Goal: Check status: Check status

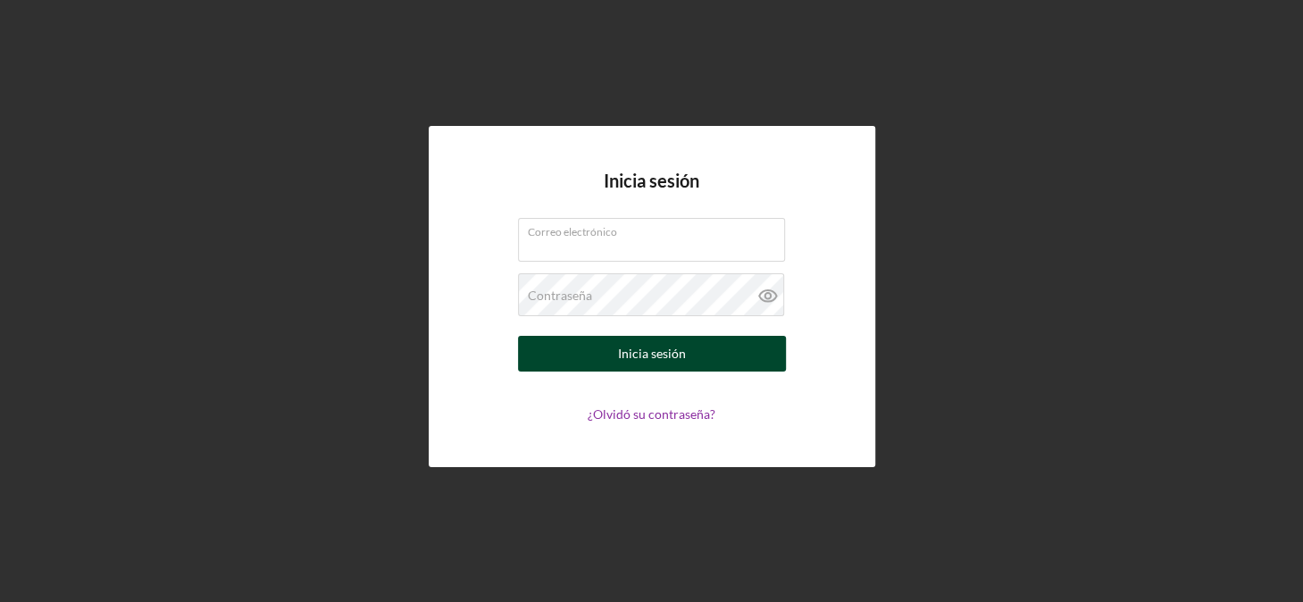
type input "[EMAIL_ADDRESS][DOMAIN_NAME]"
click at [626, 346] on div "Inicia sesión" at bounding box center [652, 354] width 68 height 36
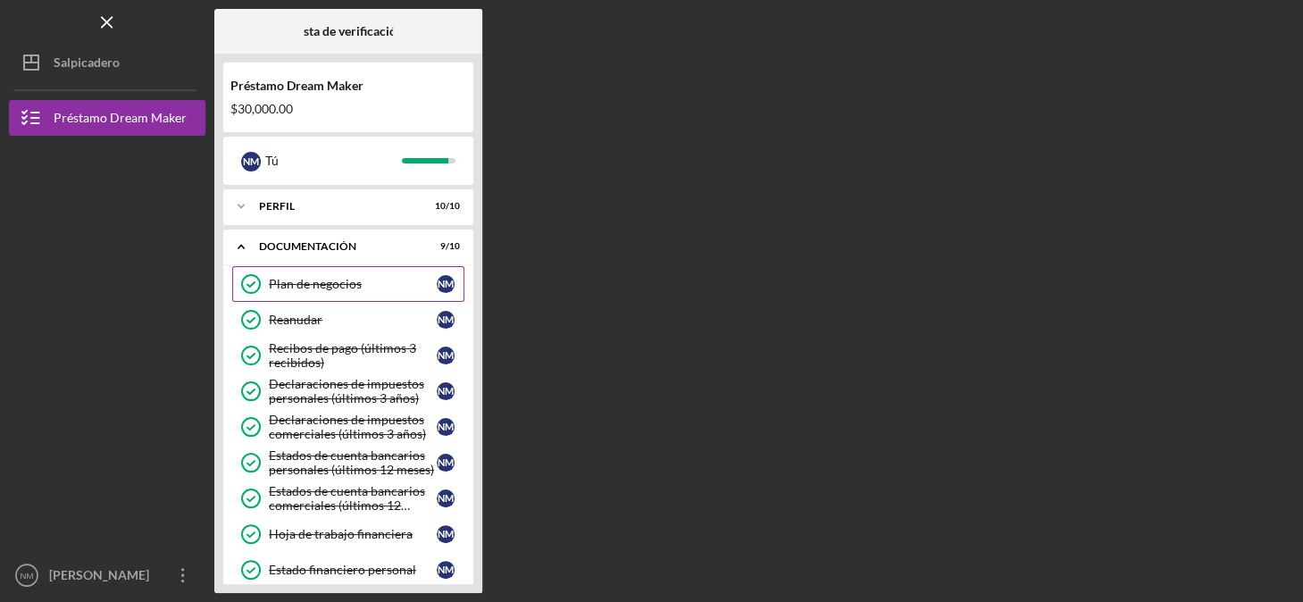
click at [293, 281] on div "Plan de negocios" at bounding box center [353, 284] width 168 height 14
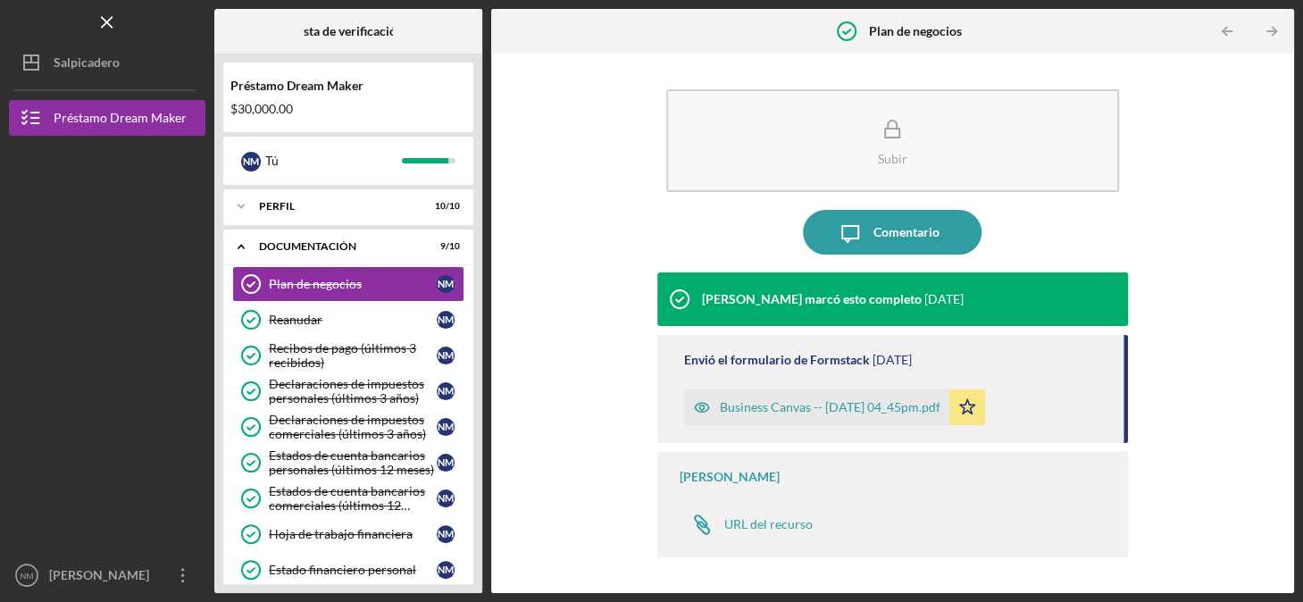
click at [787, 404] on div "Business Canvas -- [DATE] 04_45pm.pdf" at bounding box center [830, 407] width 221 height 14
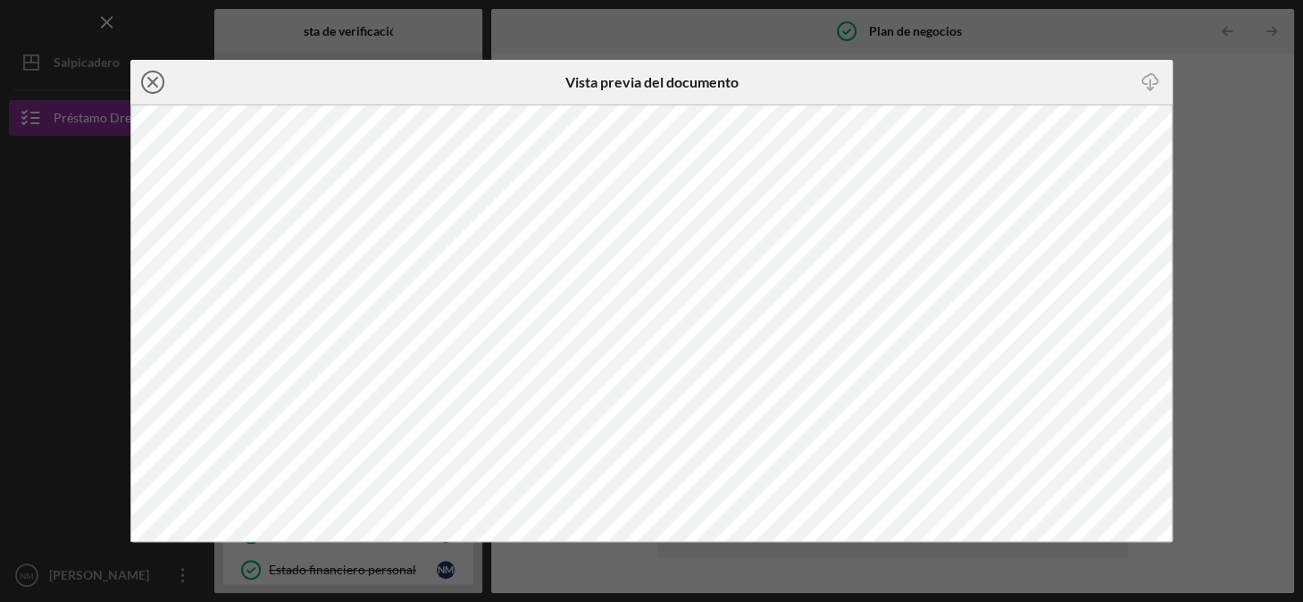
click at [153, 81] on line at bounding box center [152, 82] width 9 height 9
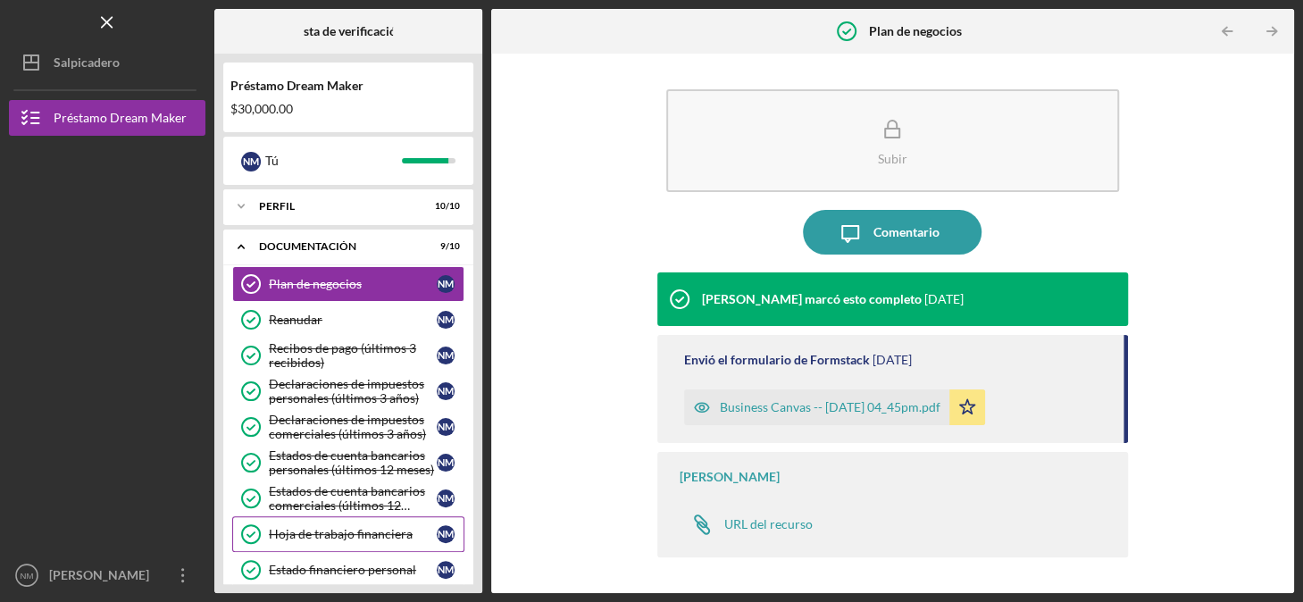
click at [316, 533] on div "Hoja de trabajo financiera" at bounding box center [353, 534] width 168 height 14
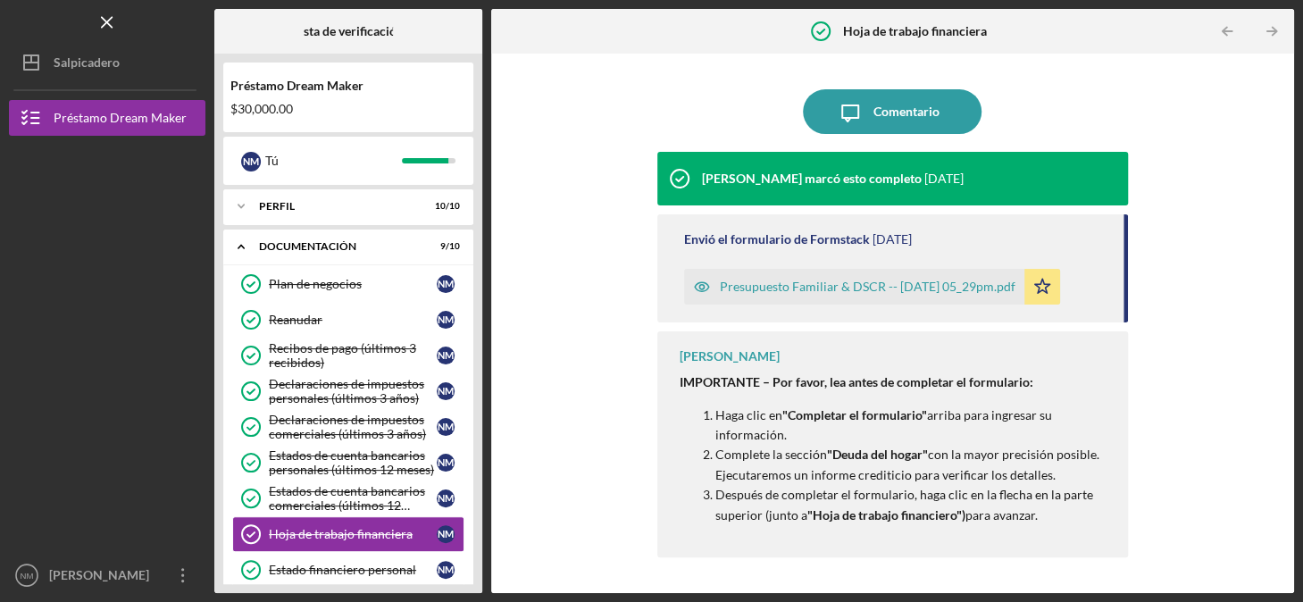
click at [790, 287] on div "Presupuesto Familiar & DSCR -- [DATE] 05_29pm.pdf" at bounding box center [868, 286] width 296 height 14
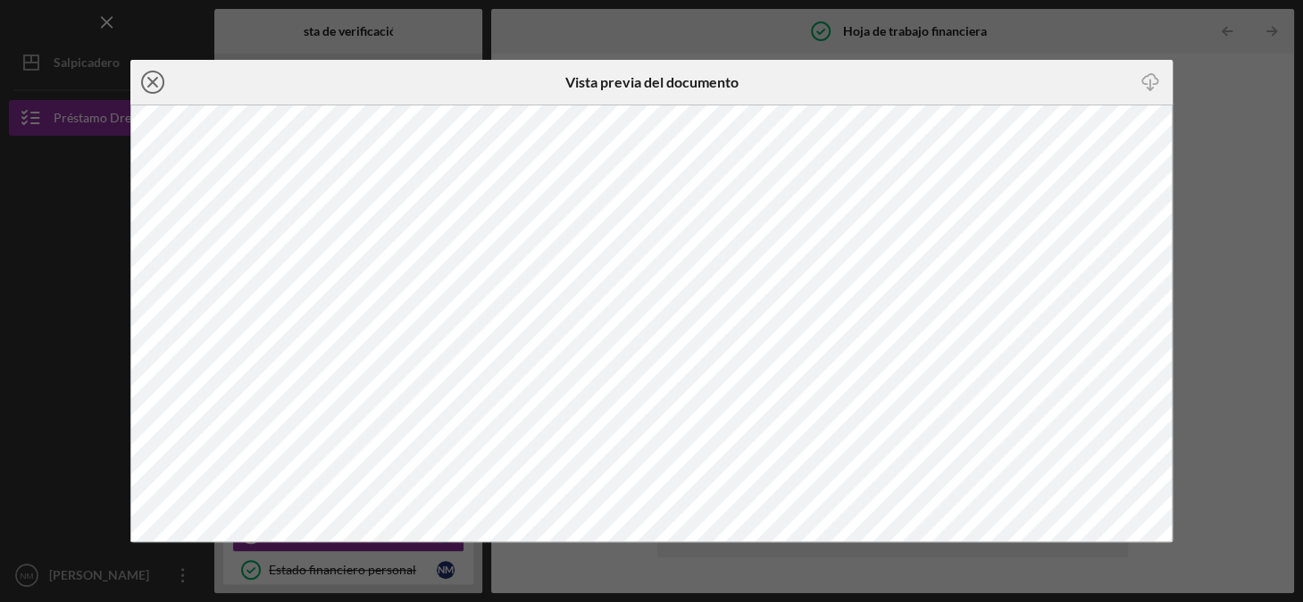
click at [153, 82] on line at bounding box center [152, 82] width 9 height 9
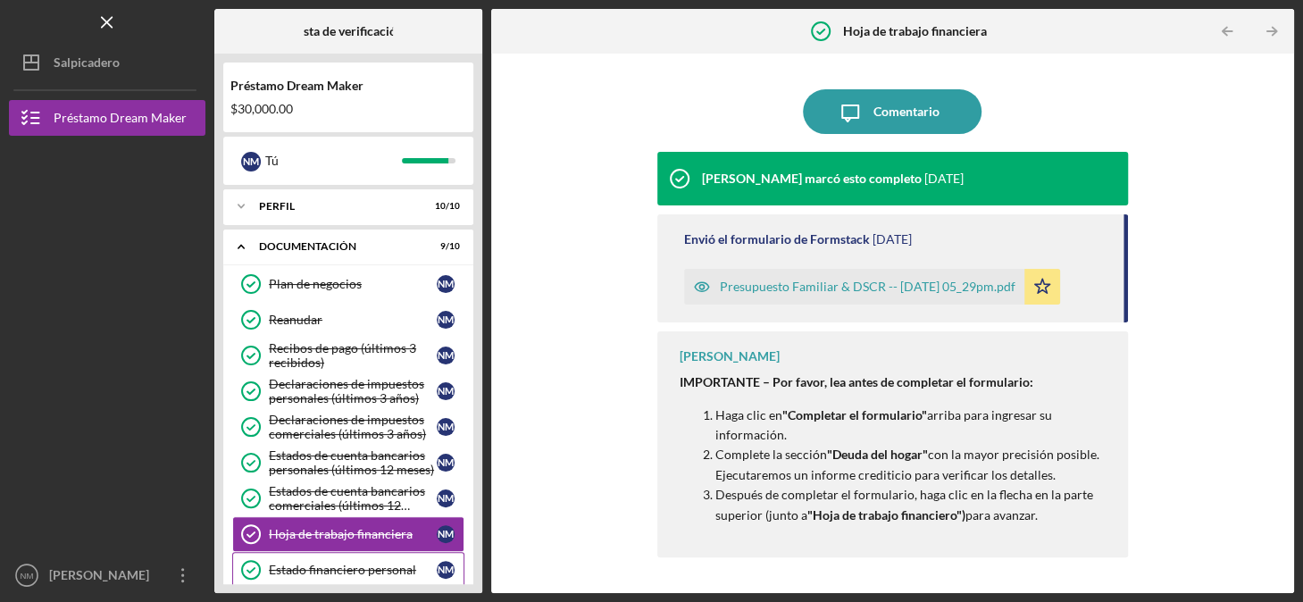
click at [371, 563] on div "Estado financiero personal" at bounding box center [353, 570] width 168 height 14
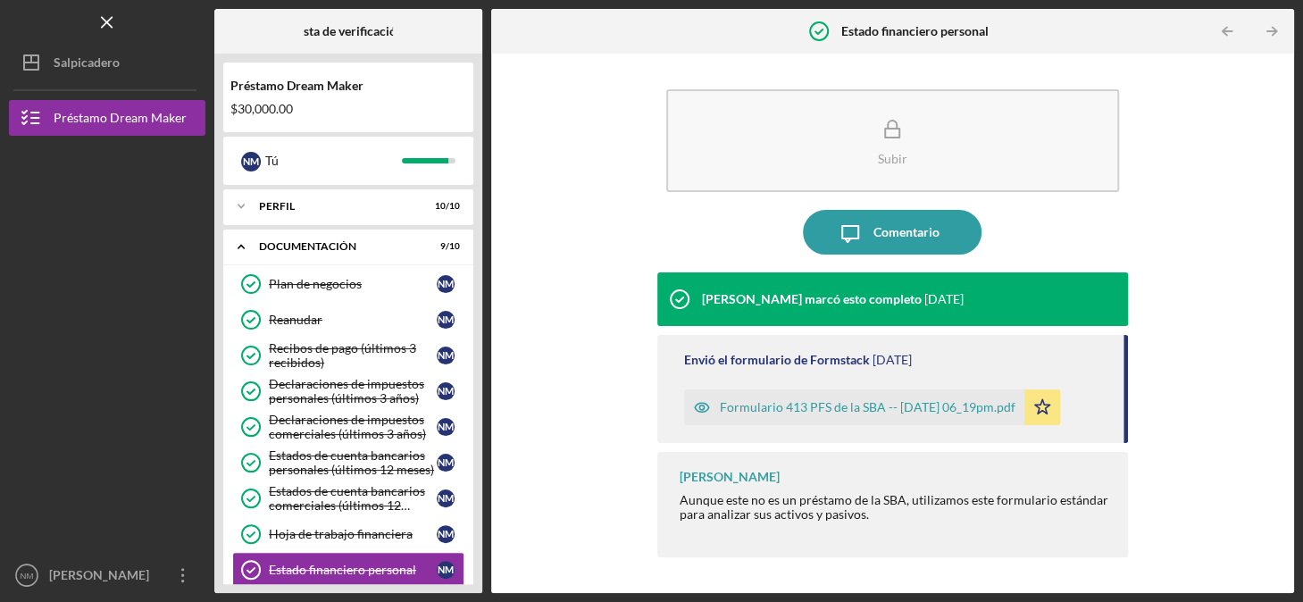
click at [752, 395] on div "Formulario 413 PFS de la SBA -- [DATE] 06_19pm.pdf" at bounding box center [854, 407] width 340 height 36
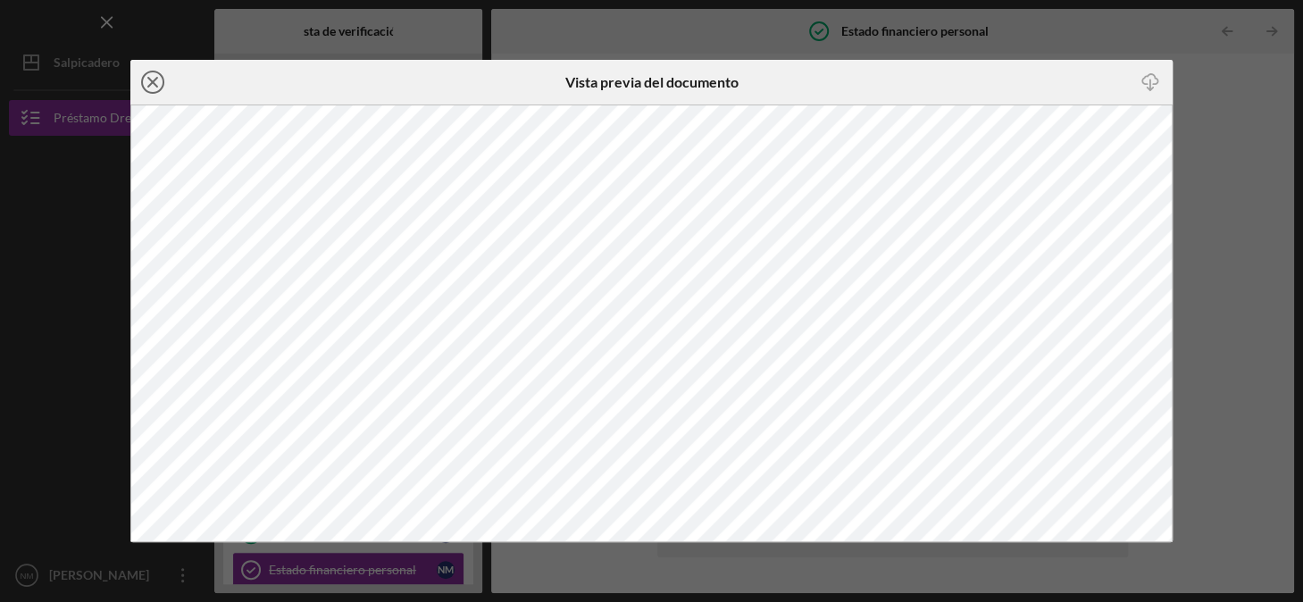
click at [146, 76] on icon "Icono/Cerrar" at bounding box center [152, 82] width 45 height 45
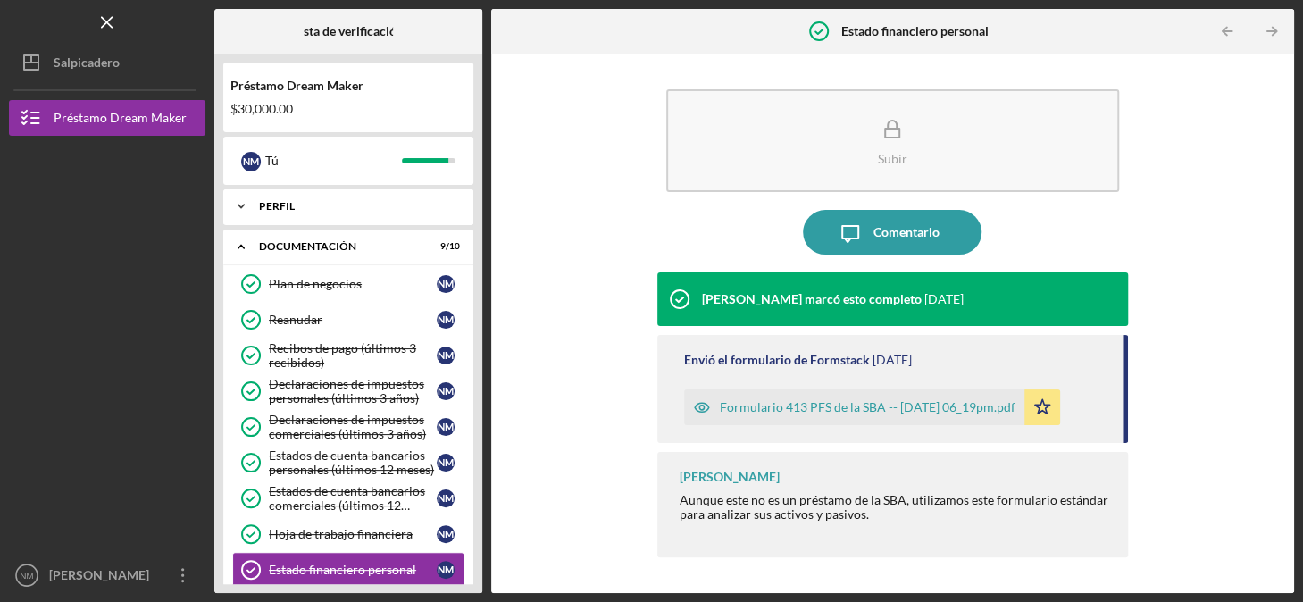
click at [282, 203] on div "Perfil" at bounding box center [355, 206] width 192 height 11
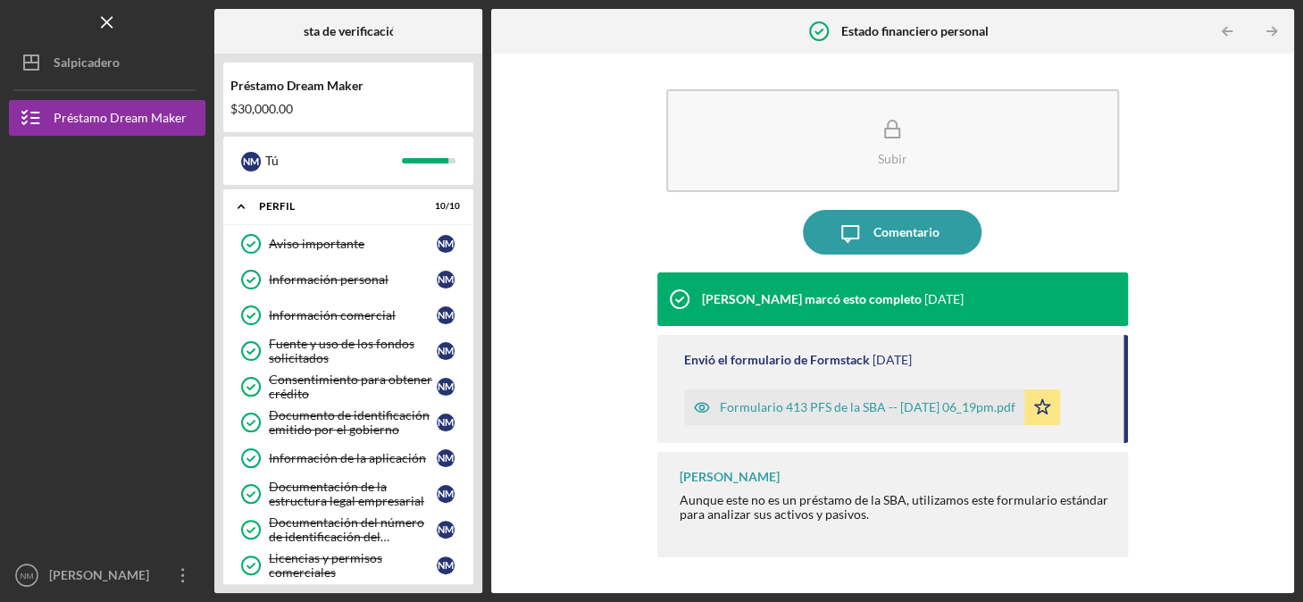
click at [483, 246] on div "Lista de verificación Préstamo Dream Maker $30,000.00 N M Tú Icono/Expansor Per…" at bounding box center [754, 301] width 1080 height 584
click at [1270, 34] on icon "Icono/Flecha de paginación de tabla" at bounding box center [1272, 32] width 40 height 40
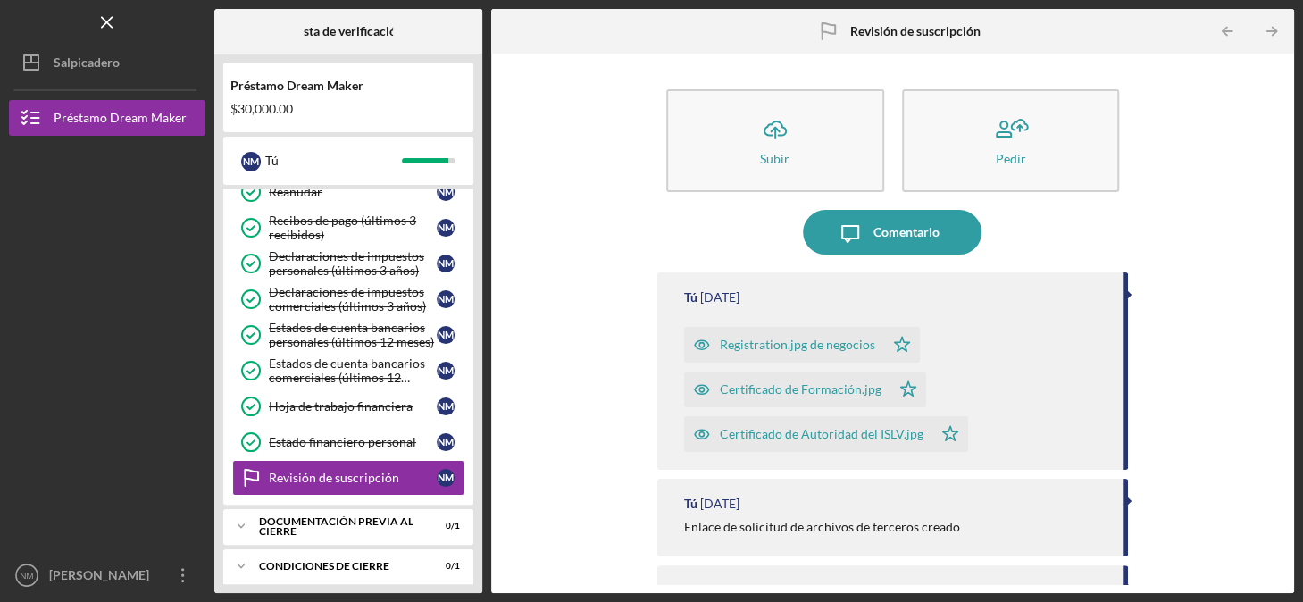
scroll to position [495, 0]
click at [1270, 34] on icon "Icono/Flecha de paginación de tabla" at bounding box center [1272, 32] width 40 height 40
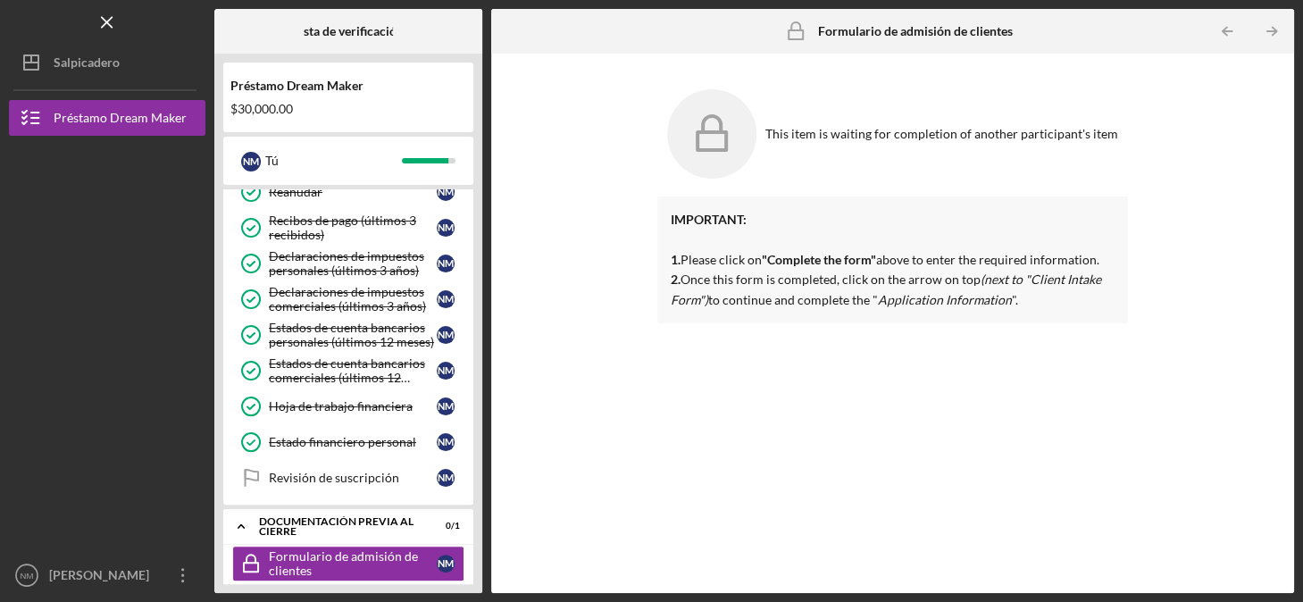
scroll to position [539, 0]
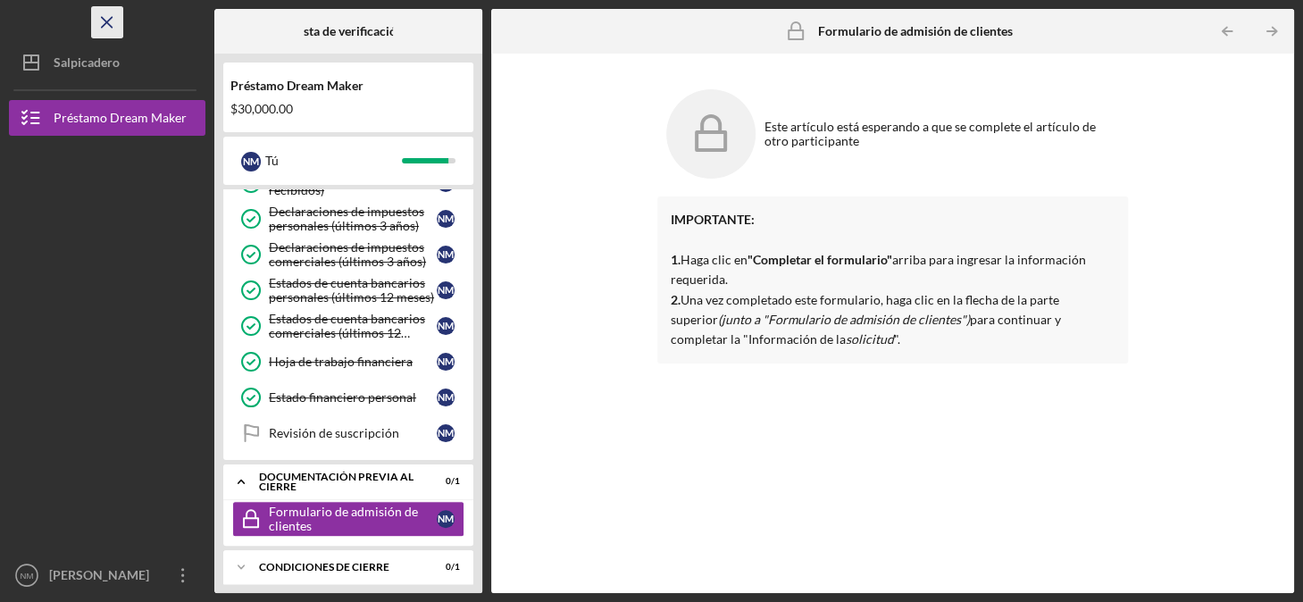
click at [104, 15] on icon "Icono/[PERSON_NAME]" at bounding box center [108, 23] width 40 height 40
